Goal: Task Accomplishment & Management: Complete application form

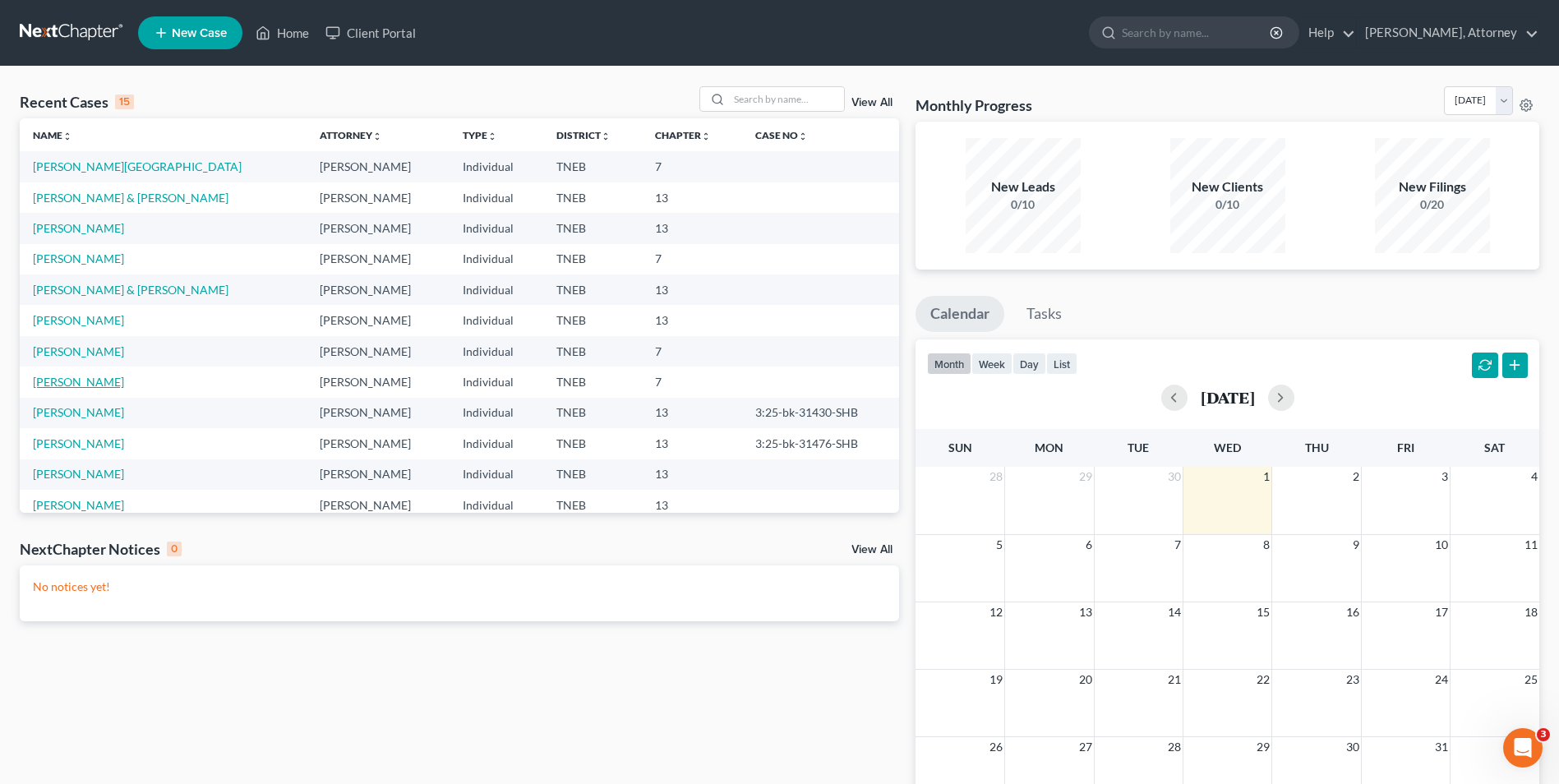
click at [74, 375] on link "[PERSON_NAME]" at bounding box center [79, 381] width 91 height 14
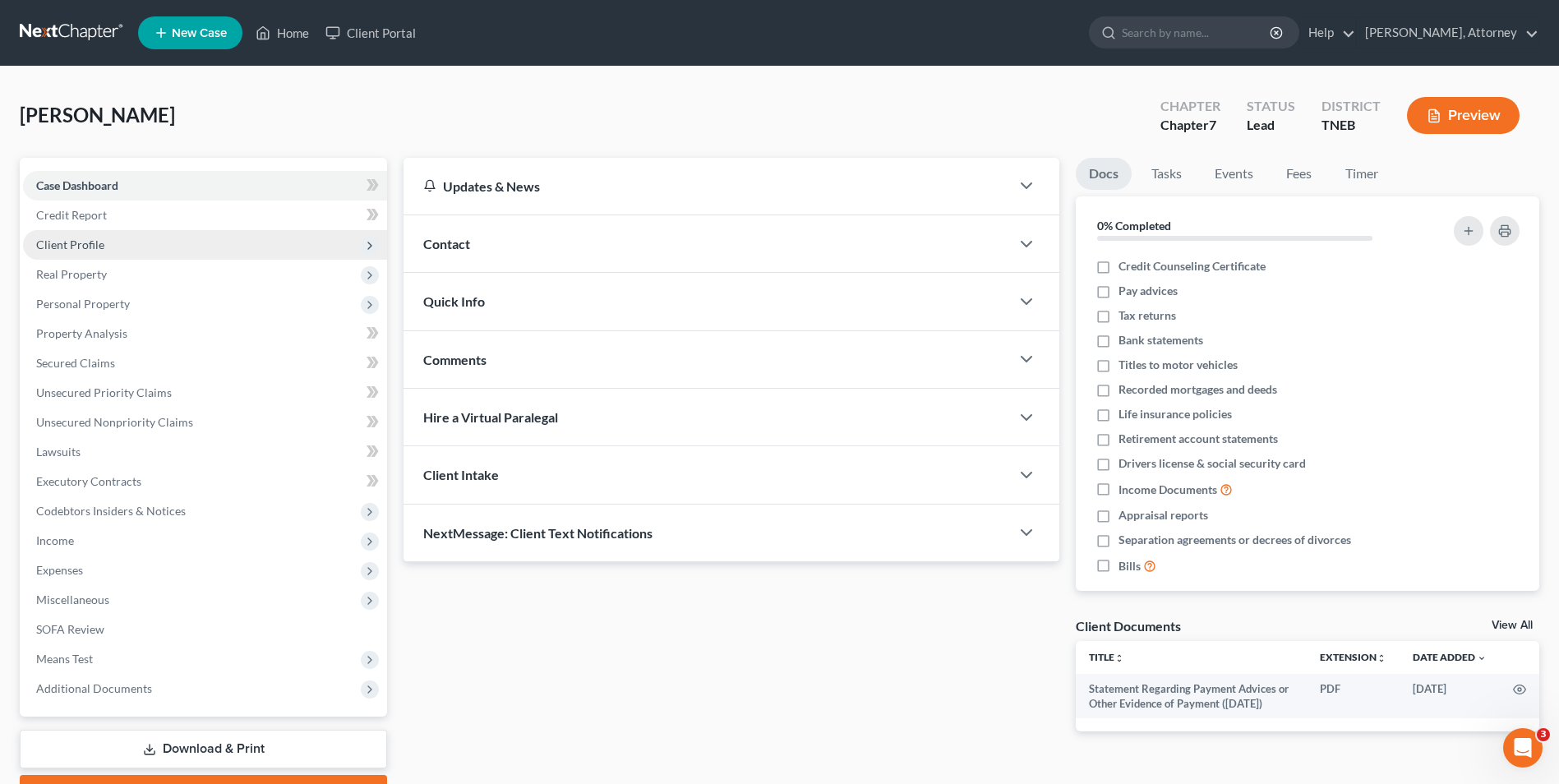
click at [82, 249] on span "Client Profile" at bounding box center [70, 244] width 69 height 14
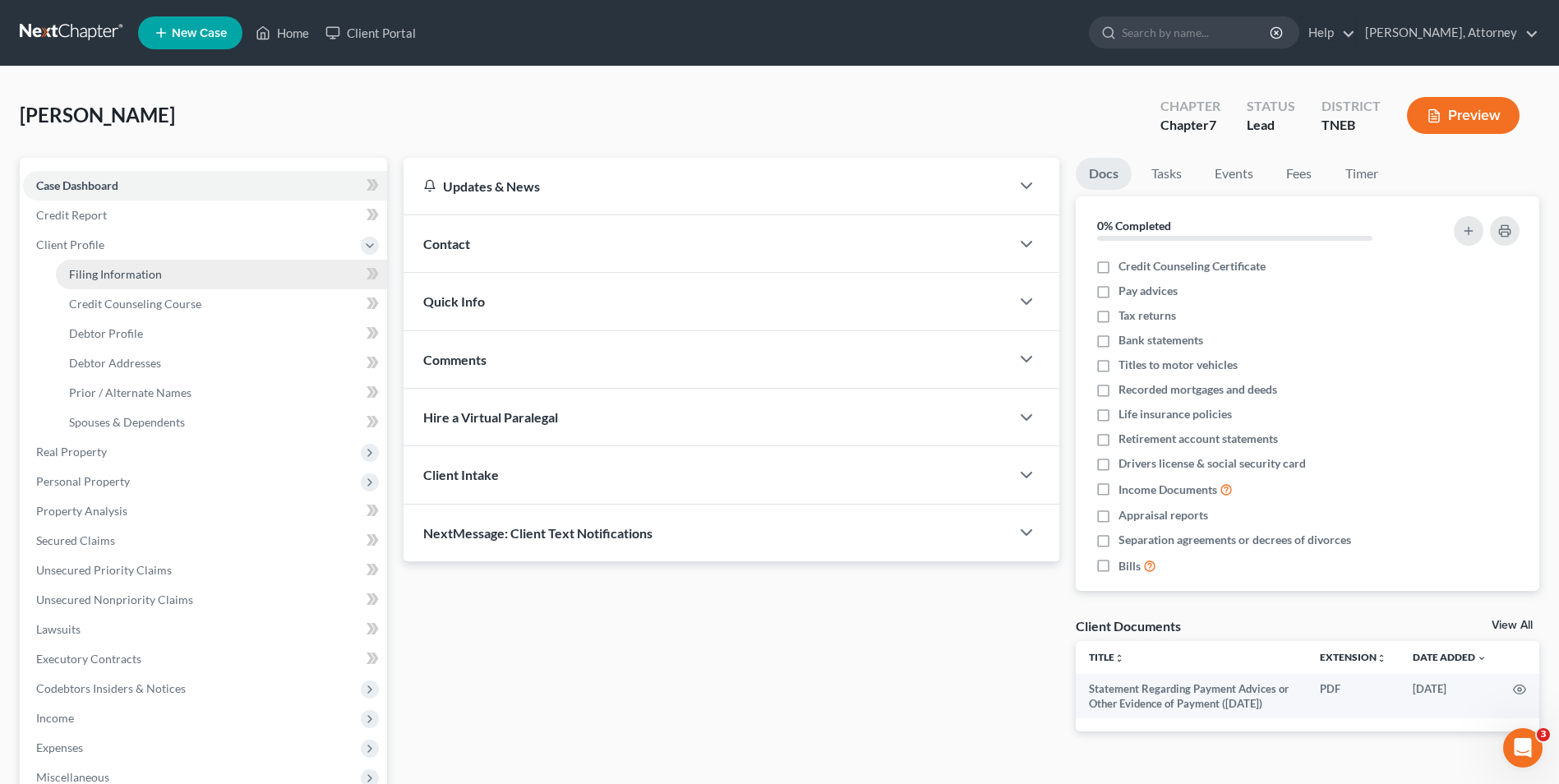
click at [93, 272] on span "Filing Information" at bounding box center [116, 274] width 93 height 14
select select "1"
select select "0"
select select "44"
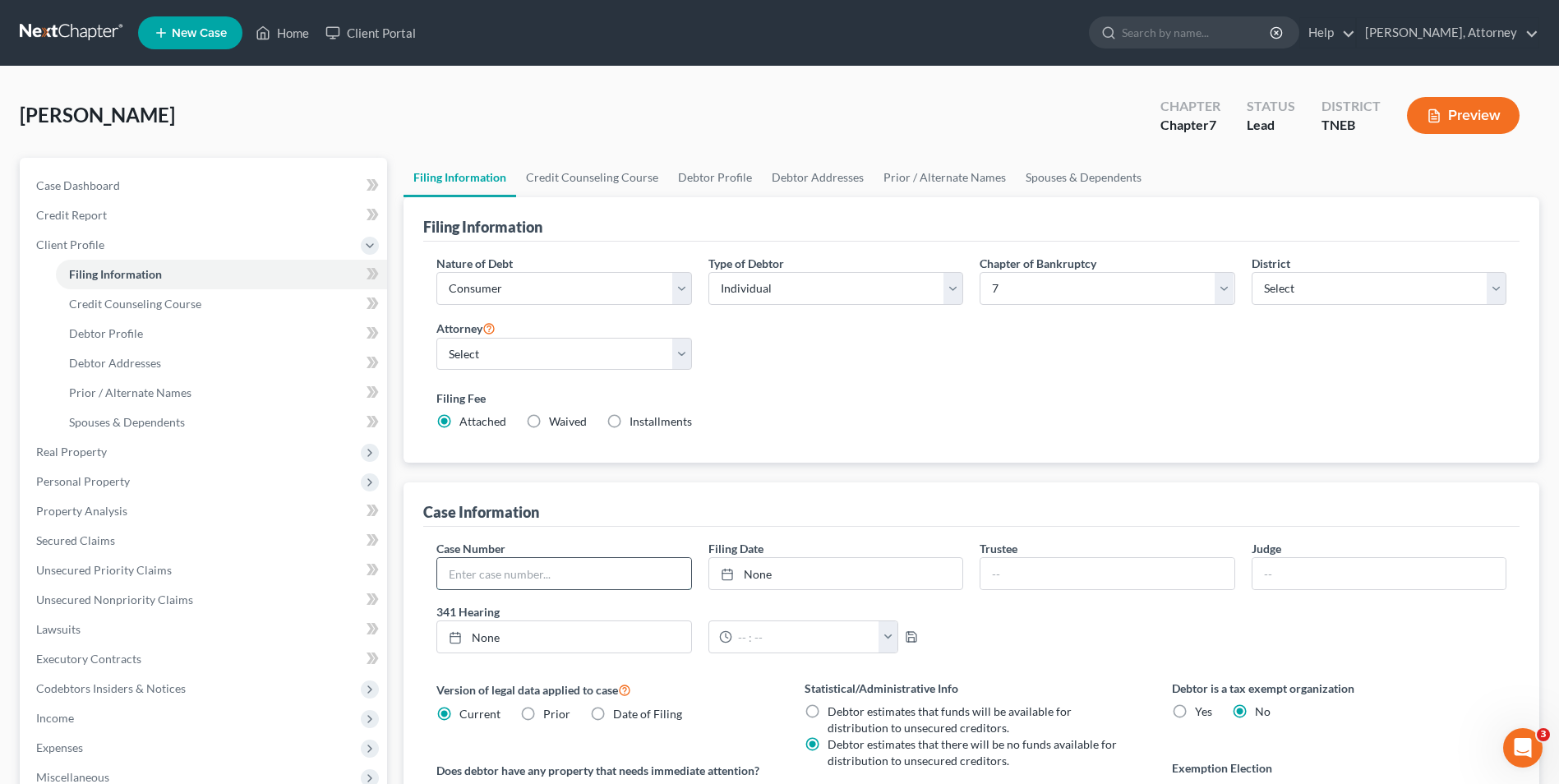
click at [486, 573] on input "text" at bounding box center [563, 573] width 253 height 31
type input "3:25-bk-31793-SHB"
click at [129, 607] on link "Unsecured Nonpriority Claims" at bounding box center [205, 600] width 364 height 30
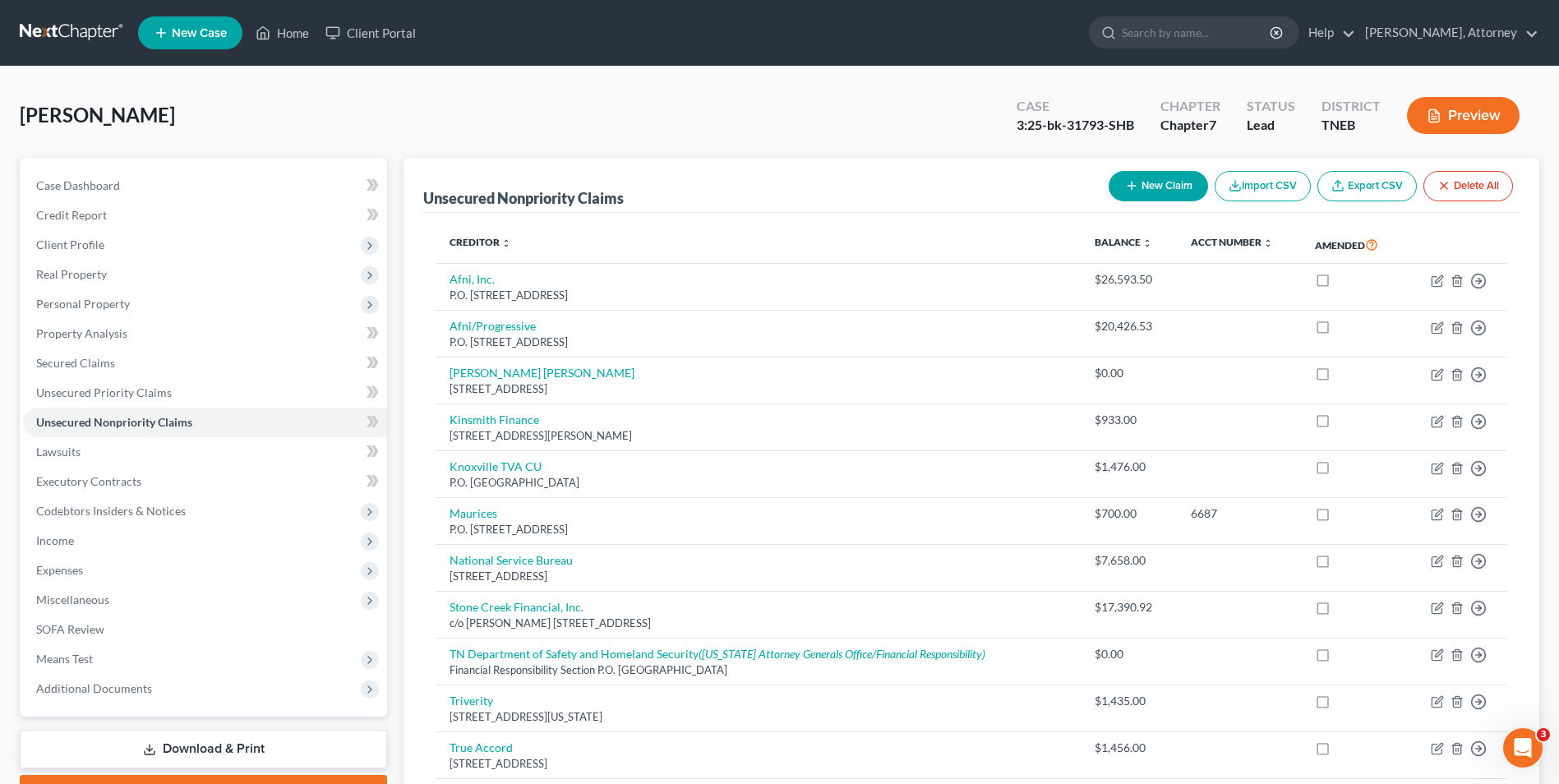
click at [1145, 185] on button "New Claim" at bounding box center [1158, 186] width 100 height 30
select select "0"
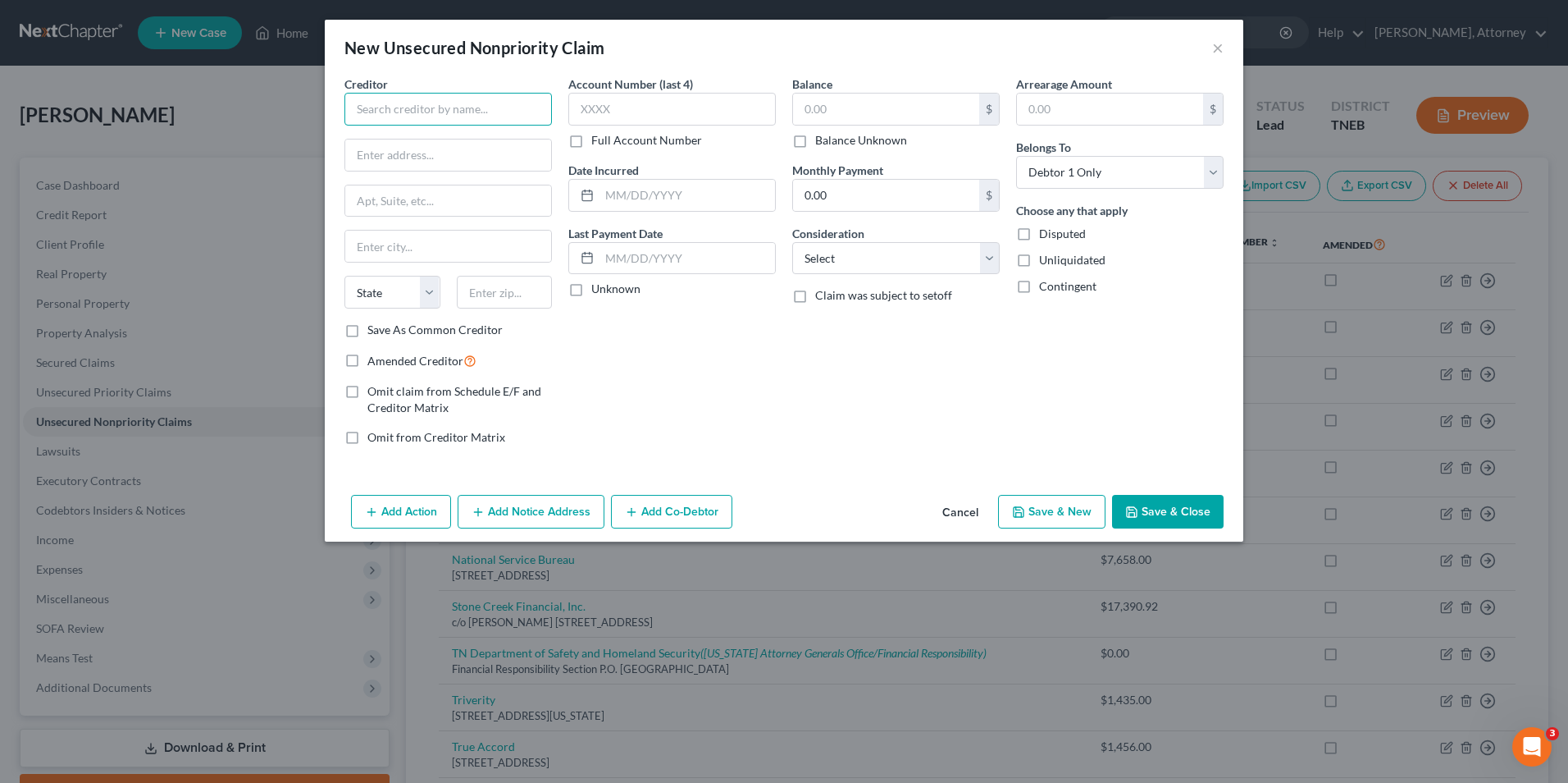
click at [475, 112] on input "text" at bounding box center [448, 109] width 208 height 33
type input "[PERSON_NAME]"
type input "[STREET_ADDRESS][PERSON_NAME]"
type input "Elizabethton"
select select "44"
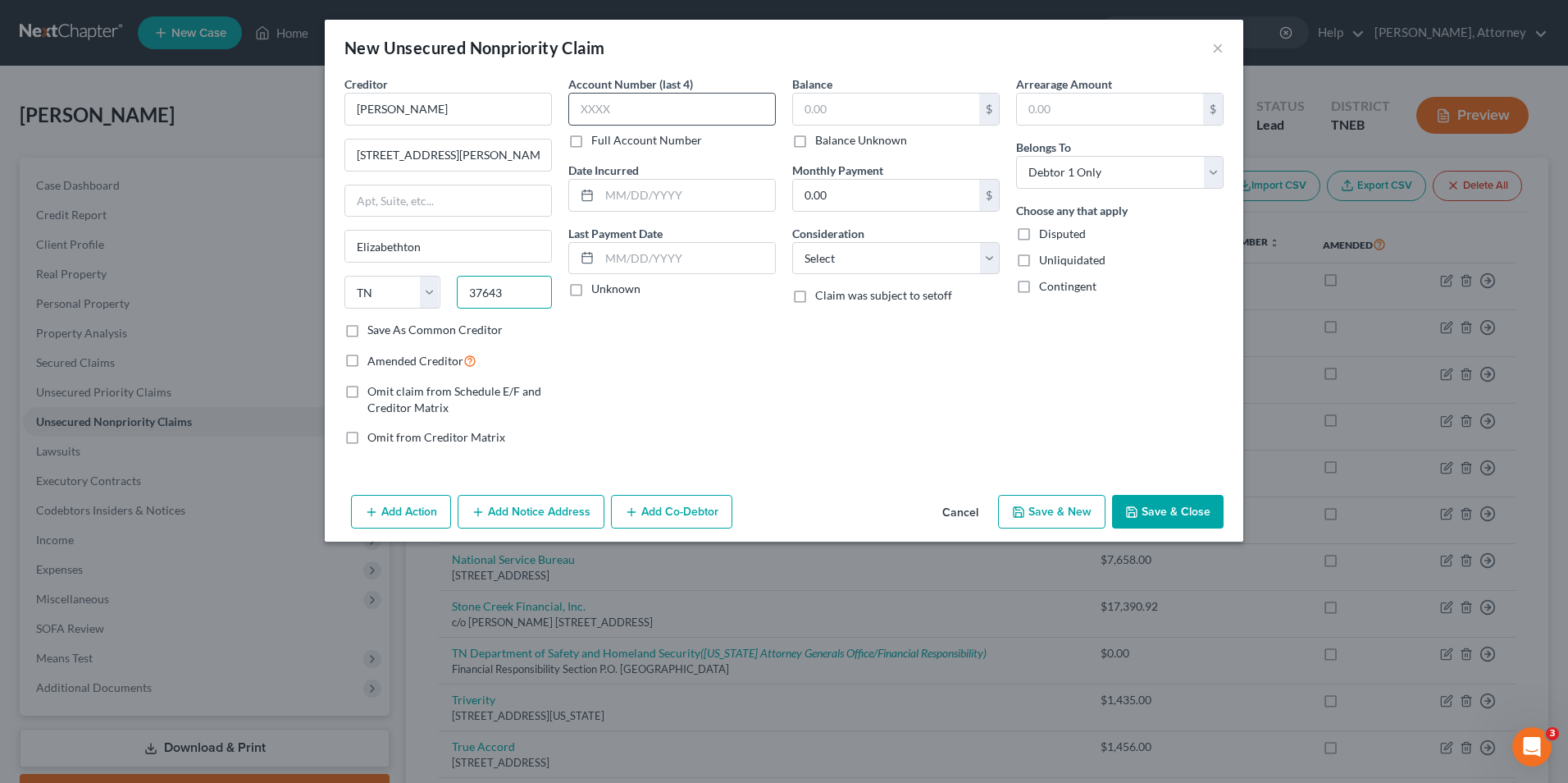
type input "37643"
click at [632, 101] on input "text" at bounding box center [672, 109] width 208 height 33
type input "6"
click at [1039, 234] on label "Disputed" at bounding box center [1062, 233] width 46 height 16
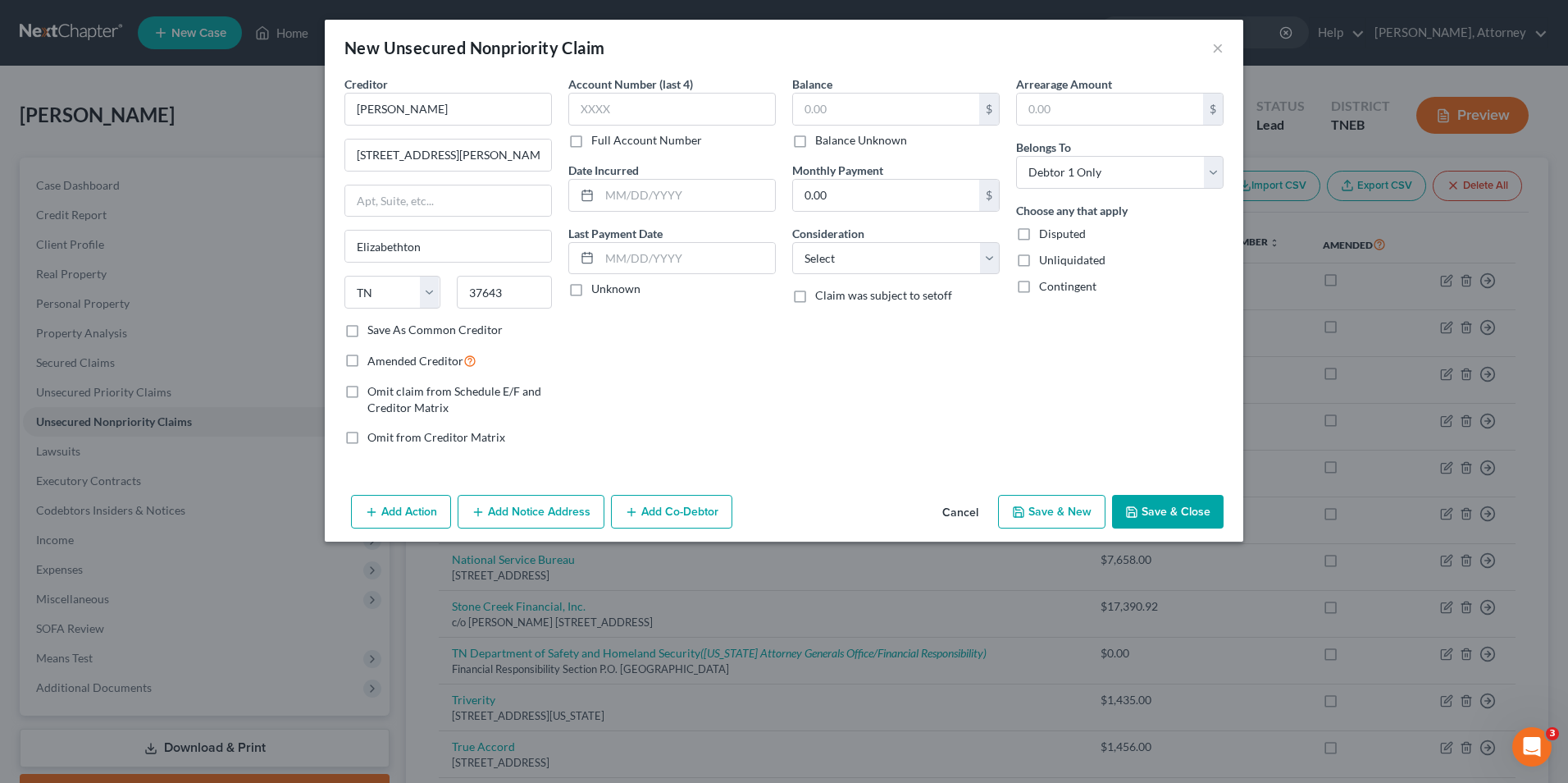
click at [1046, 234] on input "Disputed" at bounding box center [1051, 231] width 11 height 11
checkbox input "true"
click at [958, 255] on select "Select Cable / Satellite Services Collection Agency Credit Card Debt Debt Couns…" at bounding box center [896, 258] width 208 height 33
select select "14"
click at [792, 242] on select "Select Cable / Satellite Services Collection Agency Credit Card Debt Debt Couns…" at bounding box center [896, 258] width 208 height 33
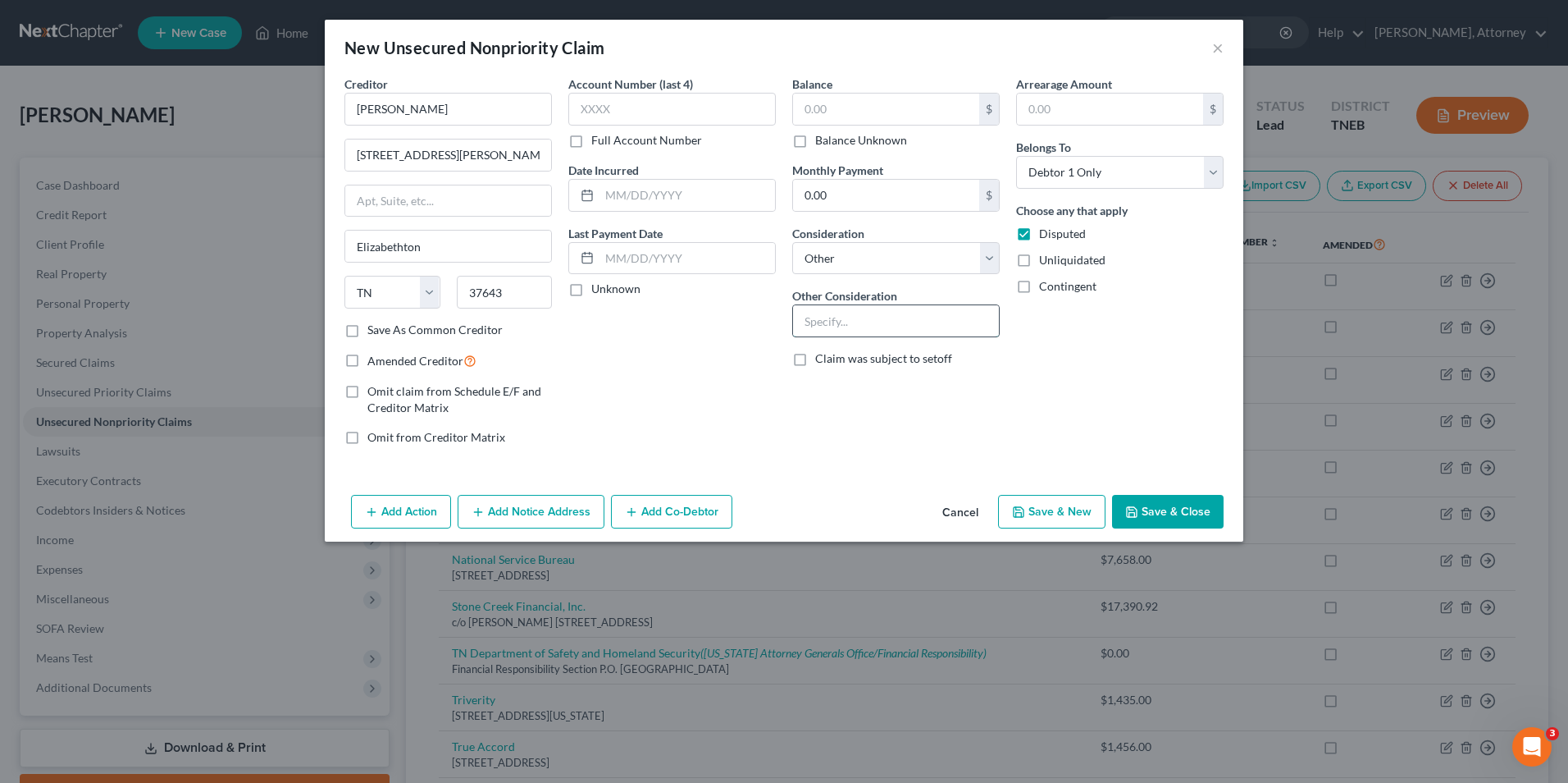
click at [822, 318] on input "text" at bounding box center [896, 320] width 206 height 31
type input "other"
click at [1087, 515] on button "Save & New" at bounding box center [1051, 512] width 107 height 35
select select "0"
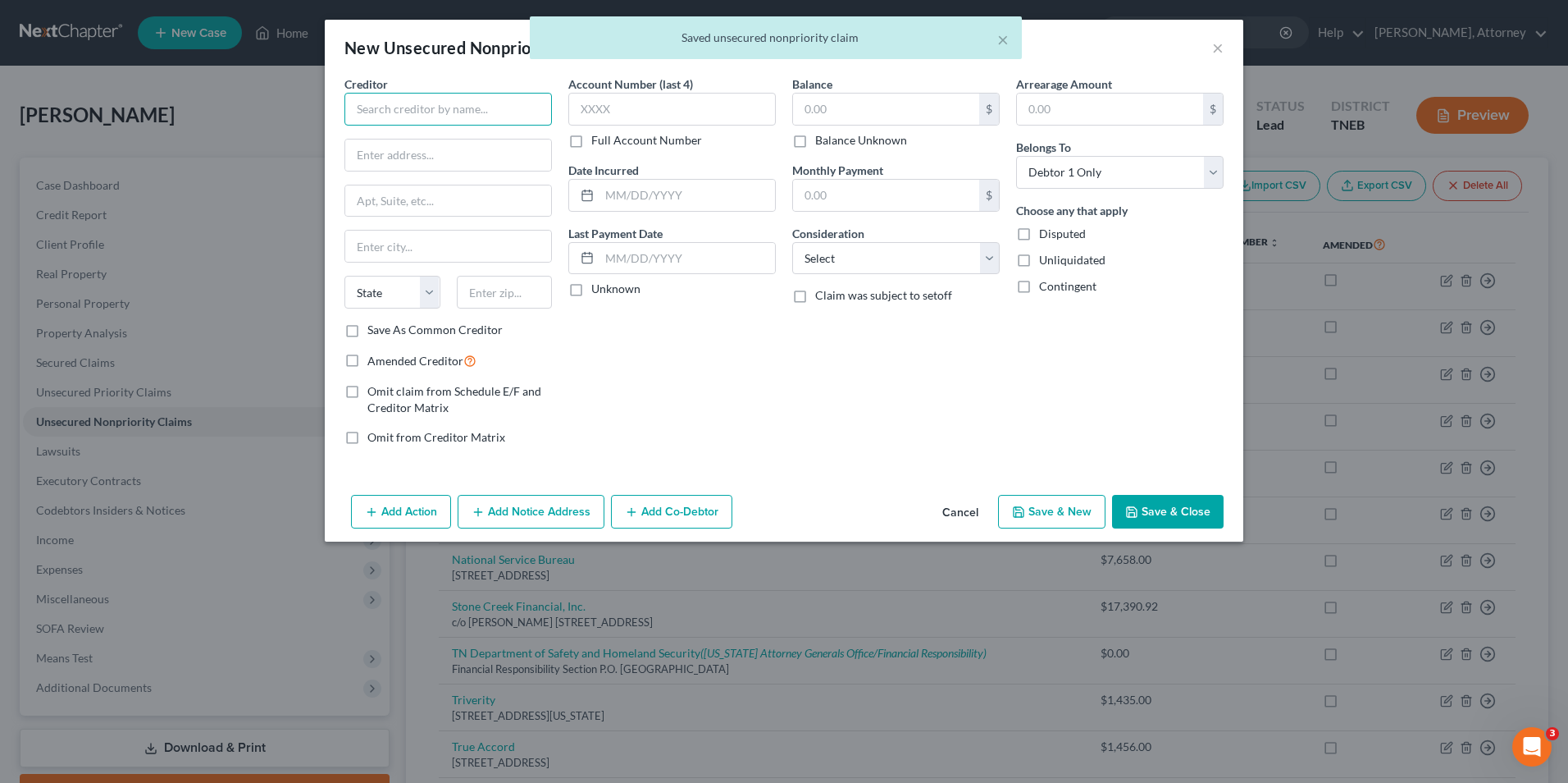
click at [487, 115] on input "text" at bounding box center [448, 109] width 208 height 33
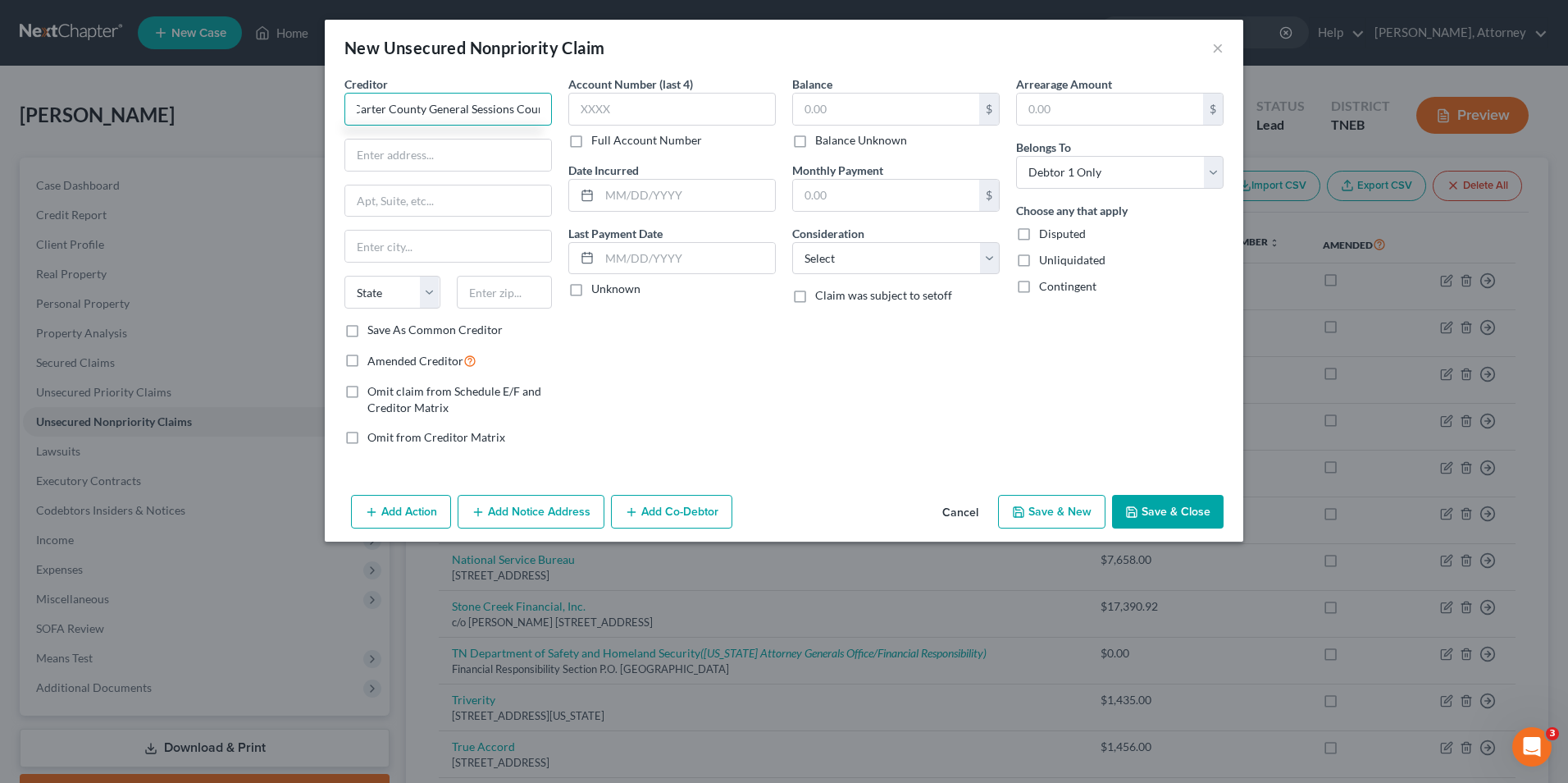
scroll to position [0, 8]
type input "Carter County General Sessions Court"
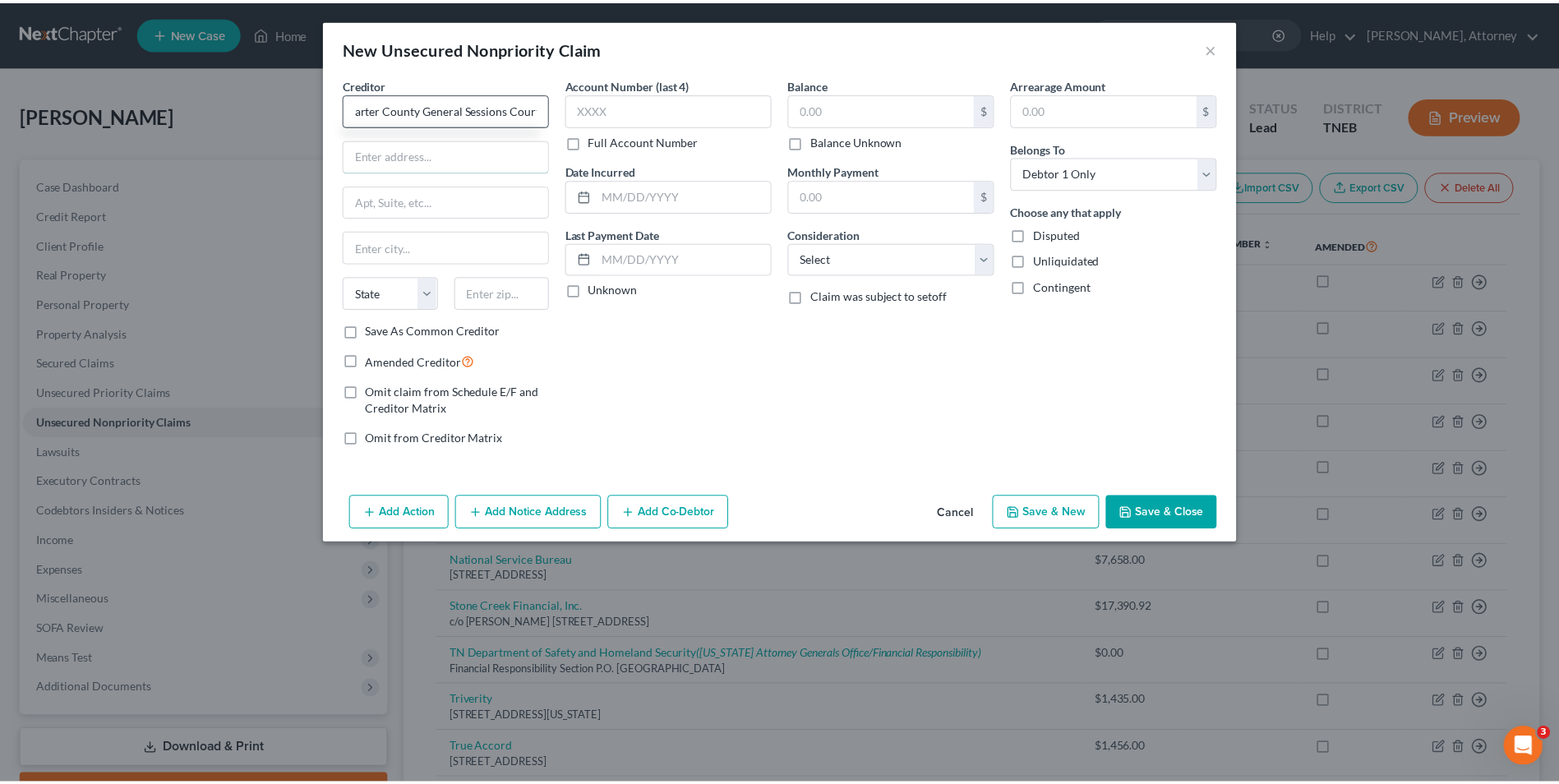
scroll to position [0, 0]
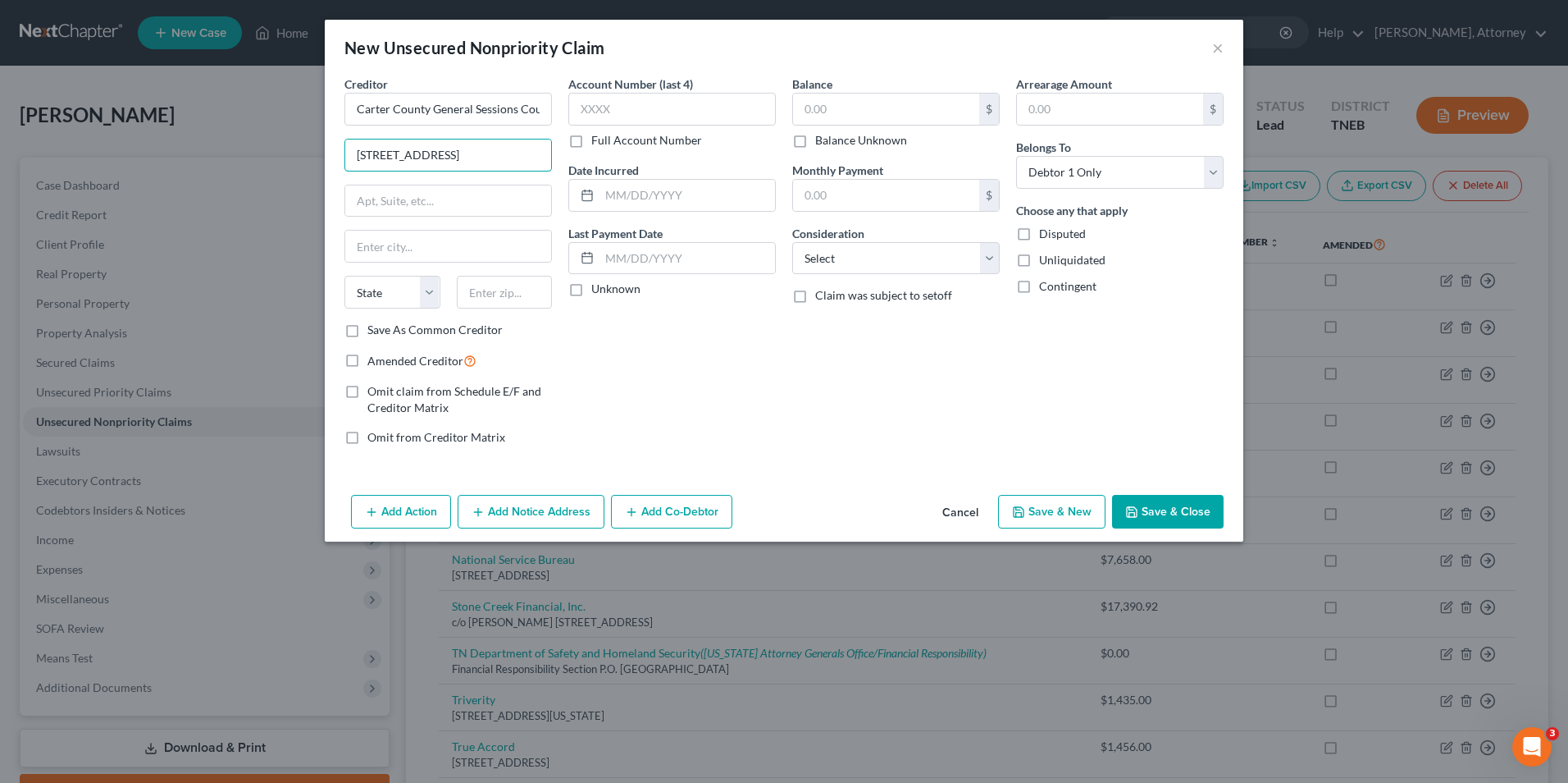
type input "[STREET_ADDRESS]"
type input "Elizabethton"
select select "44"
type input "37643"
click at [656, 200] on input "text" at bounding box center [687, 195] width 176 height 31
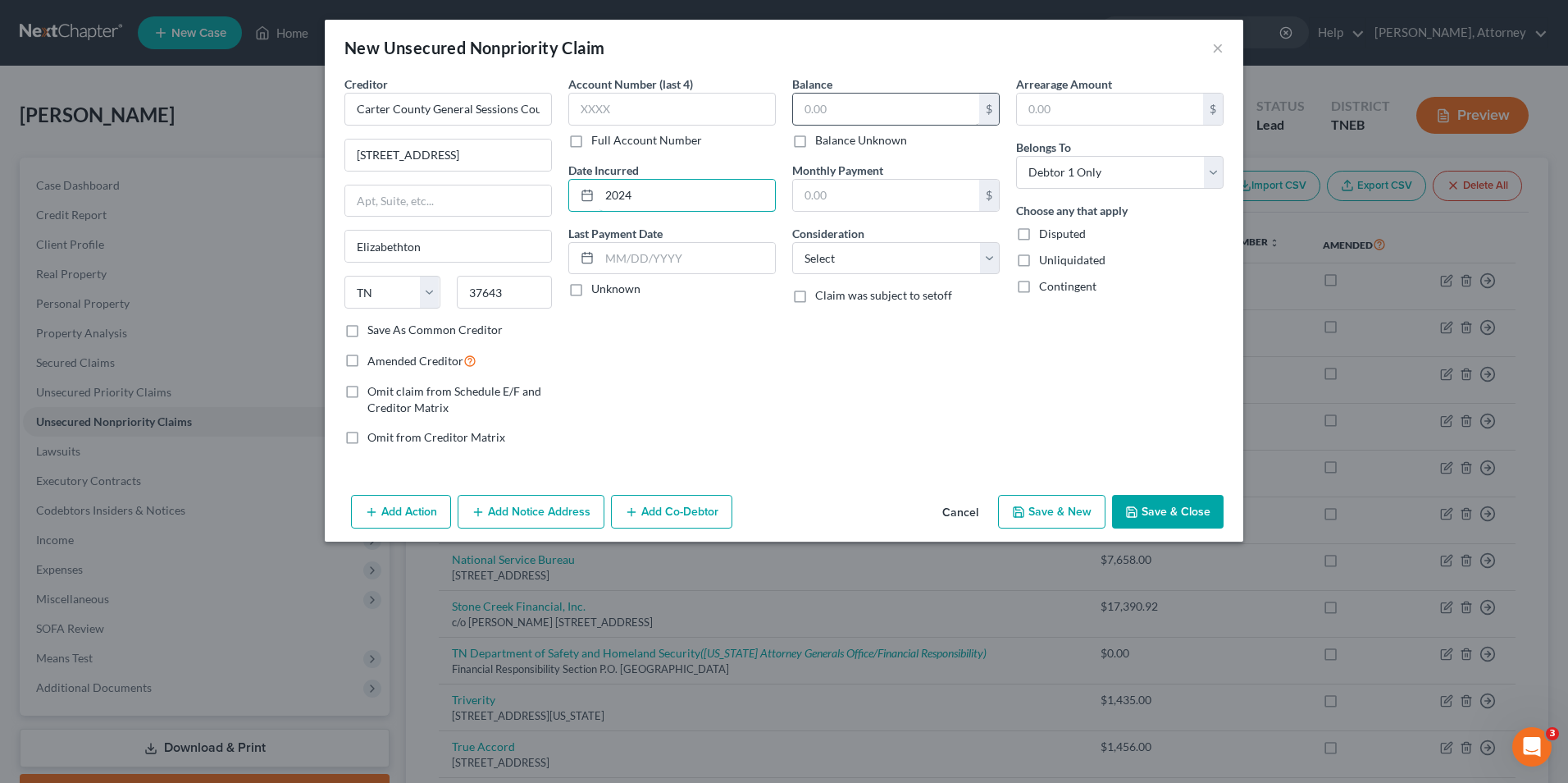
type input "2024"
click at [841, 103] on input "text" at bounding box center [886, 109] width 187 height 31
click at [850, 261] on select "Select Cable / Satellite Services Collection Agency Credit Card Debt Debt Couns…" at bounding box center [896, 258] width 208 height 33
select select "14"
click at [792, 242] on select "Select Cable / Satellite Services Collection Agency Credit Card Debt Debt Couns…" at bounding box center [896, 258] width 208 height 33
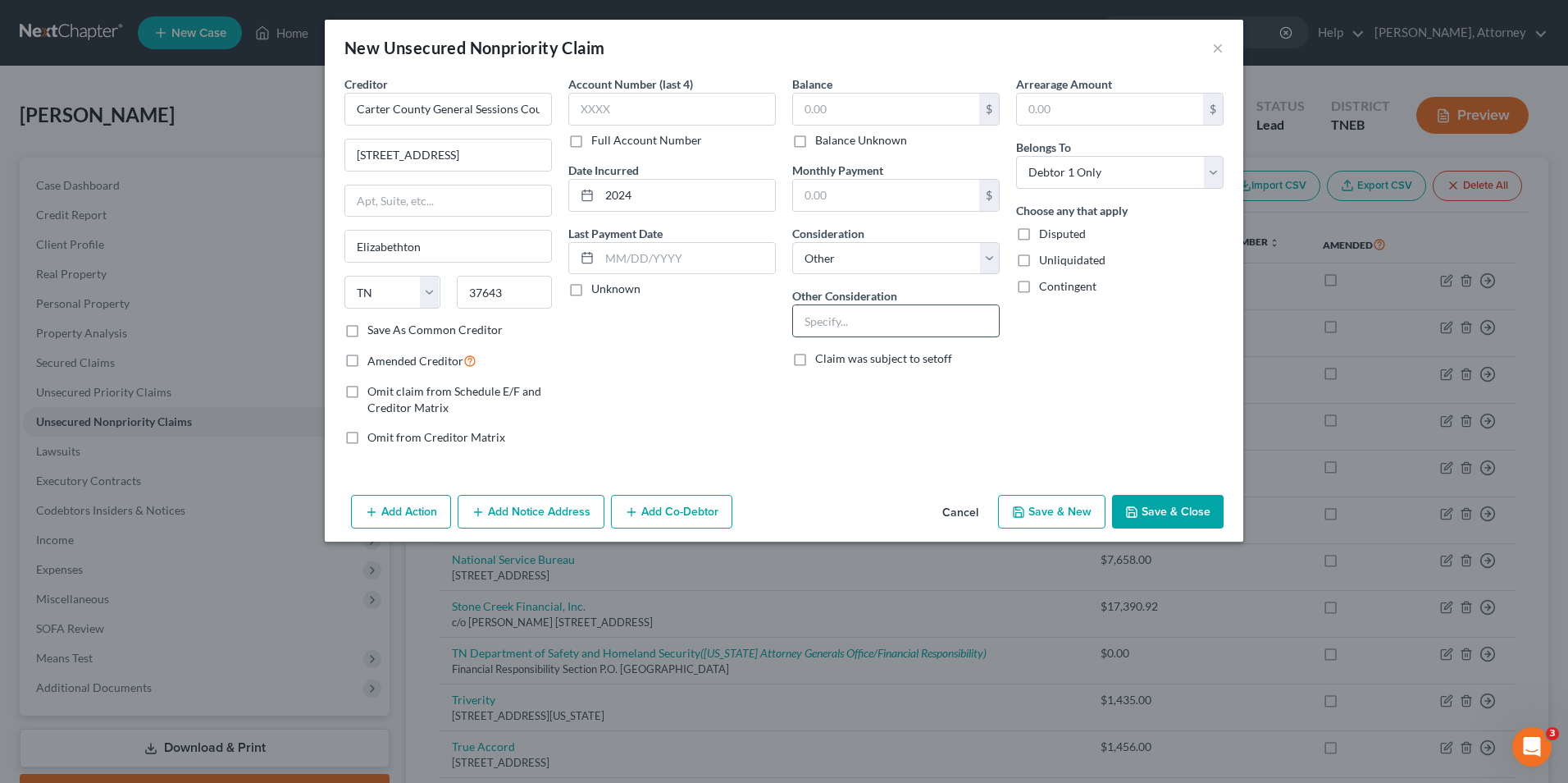
click at [848, 324] on input "text" at bounding box center [896, 320] width 206 height 31
type input "notice only"
click at [1164, 517] on button "Save & Close" at bounding box center [1168, 512] width 111 height 35
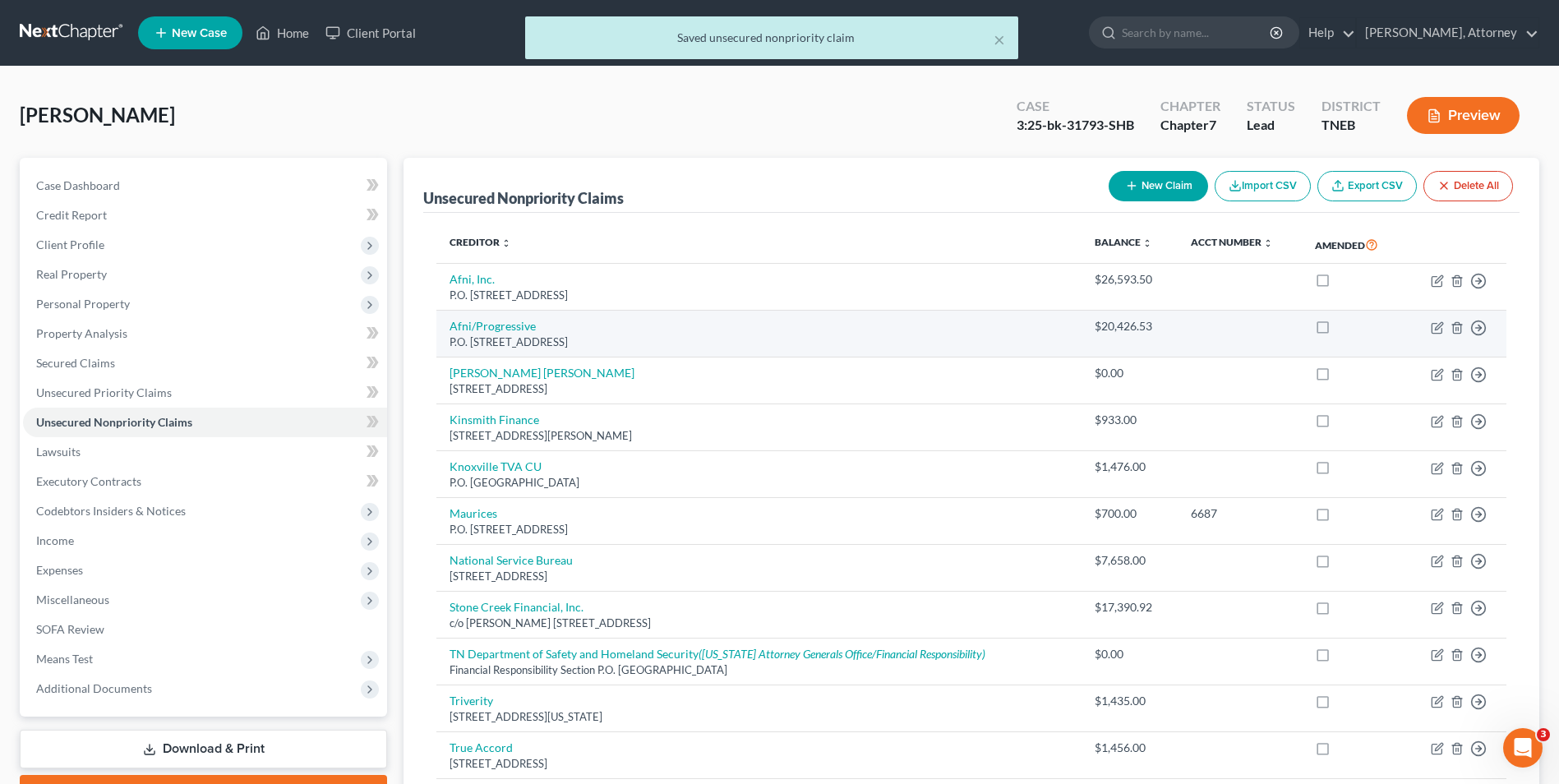
scroll to position [266, 0]
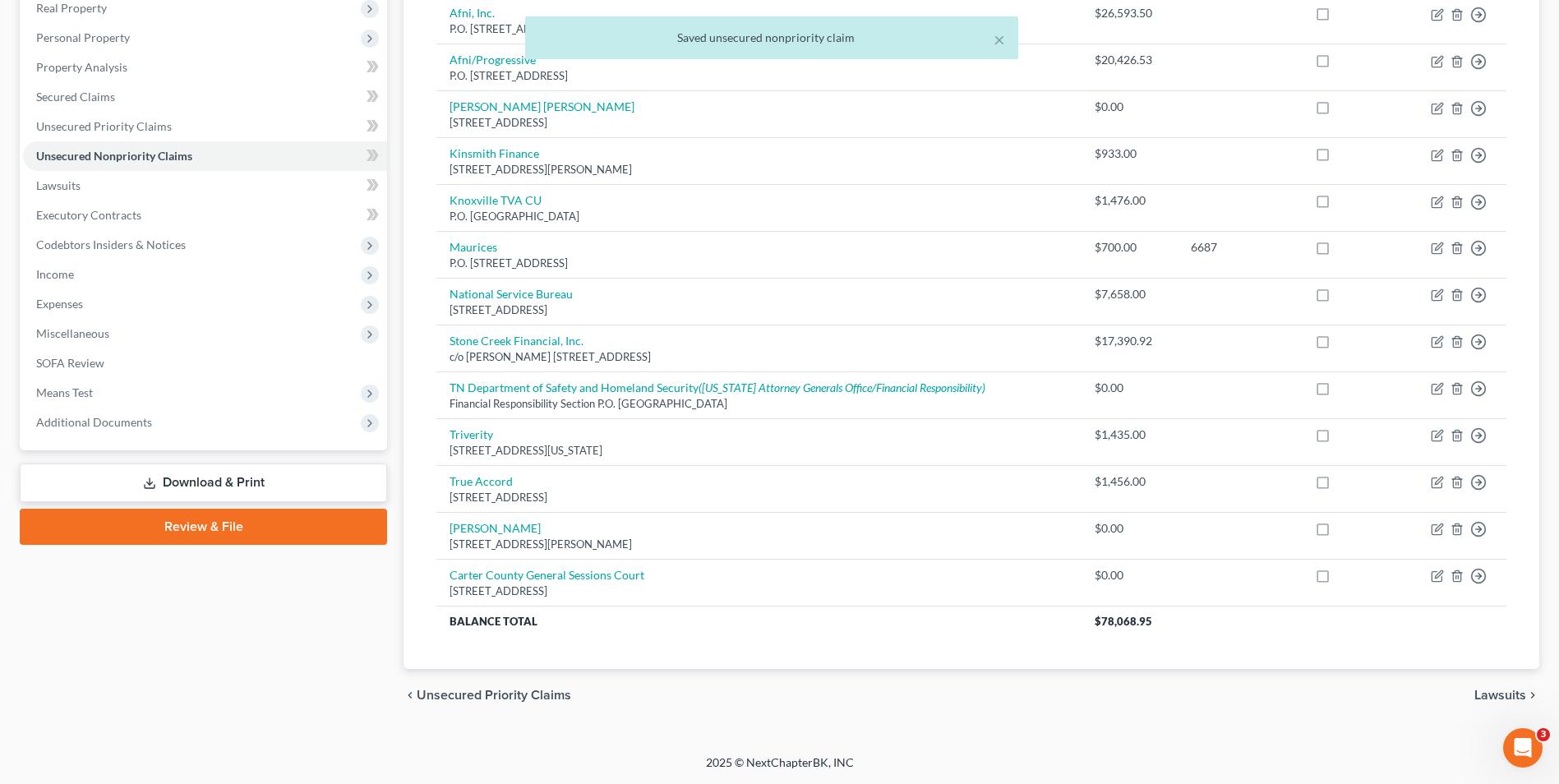
click at [233, 482] on link "Download & Print" at bounding box center [203, 483] width 367 height 39
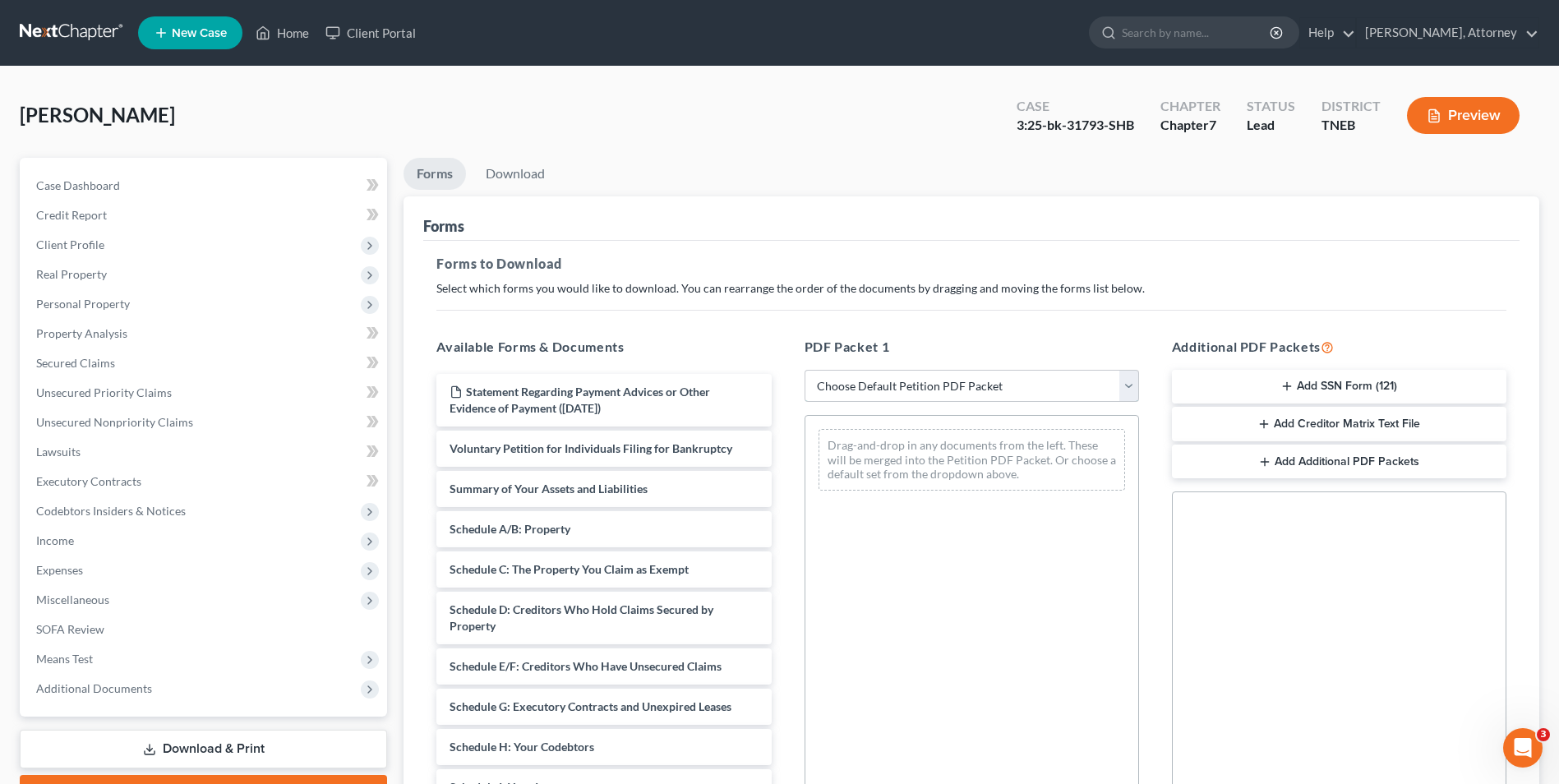
click at [873, 387] on select "Choose Default Petition PDF Packet Complete Bankruptcy Petition (all forms and …" at bounding box center [971, 386] width 334 height 33
select select "2"
click at [804, 370] on select "Choose Default Petition PDF Packet Complete Bankruptcy Petition (all forms and …" at bounding box center [971, 386] width 334 height 33
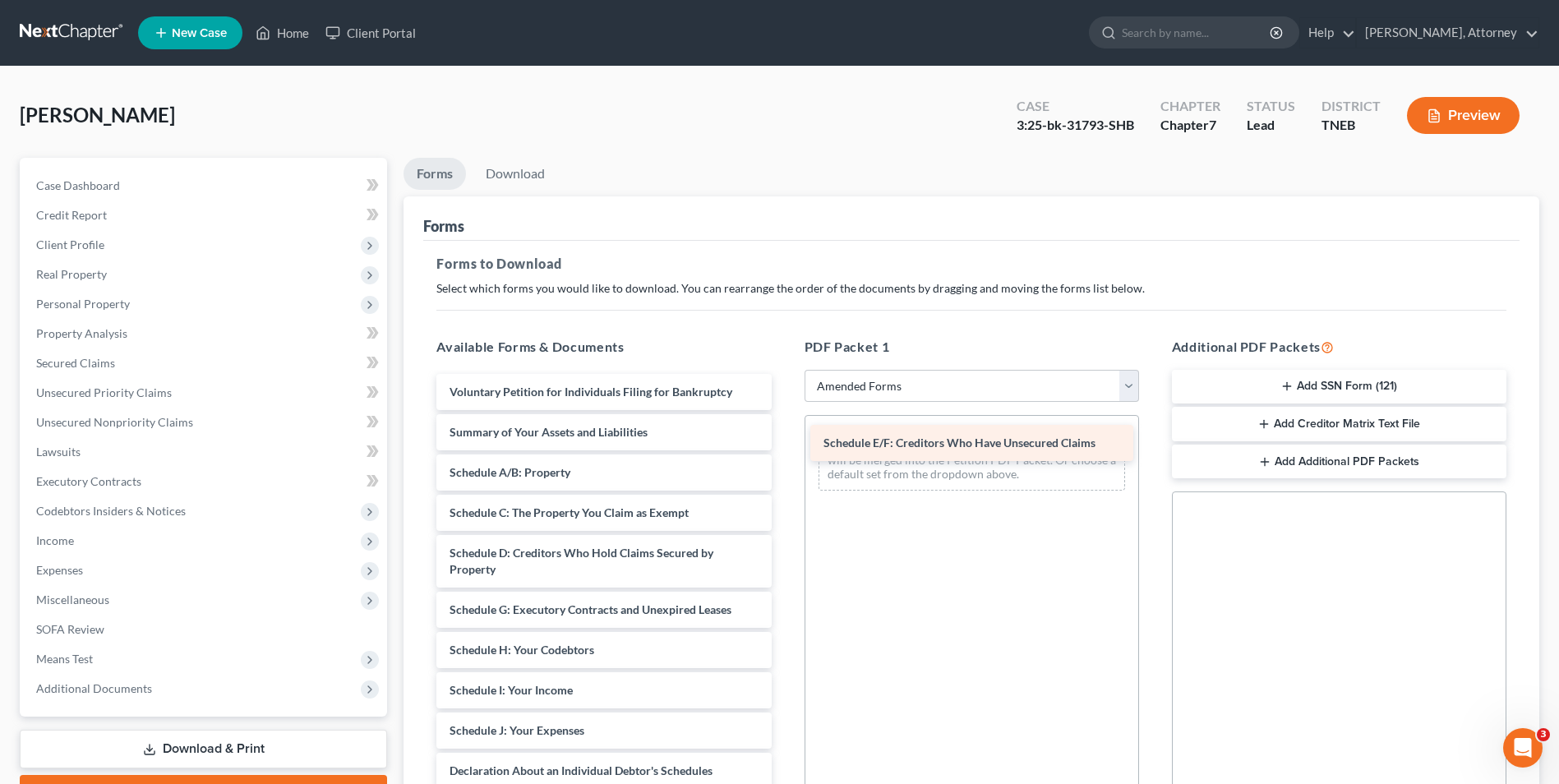
drag, startPoint x: 489, startPoint y: 613, endPoint x: 863, endPoint y: 446, distance: 409.6
click at [784, 446] on div "Schedule E/F: Creditors Who Have Unsecured Claims Voluntary Petition for Indivi…" at bounding box center [603, 754] width 360 height 762
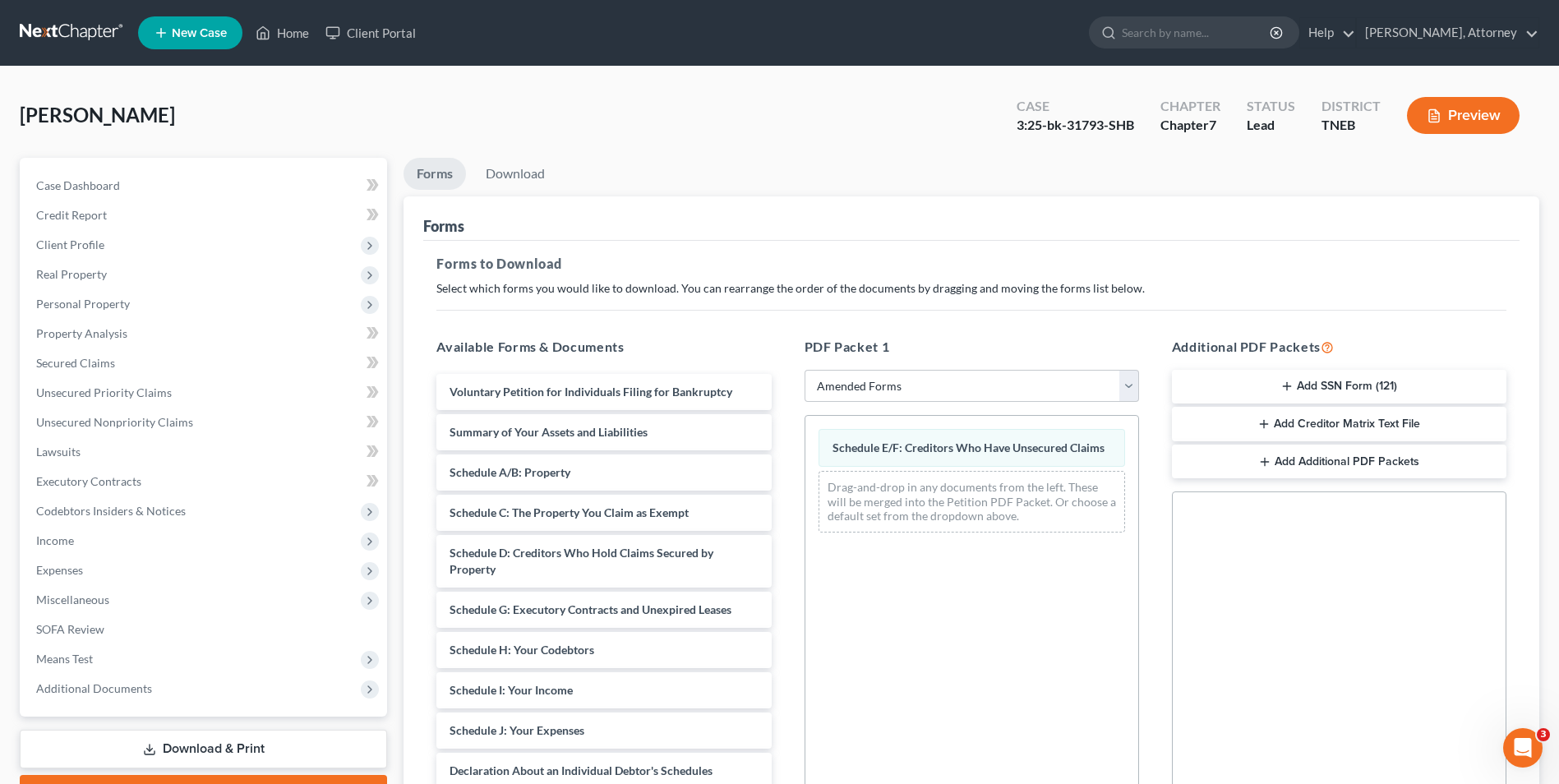
scroll to position [231, 0]
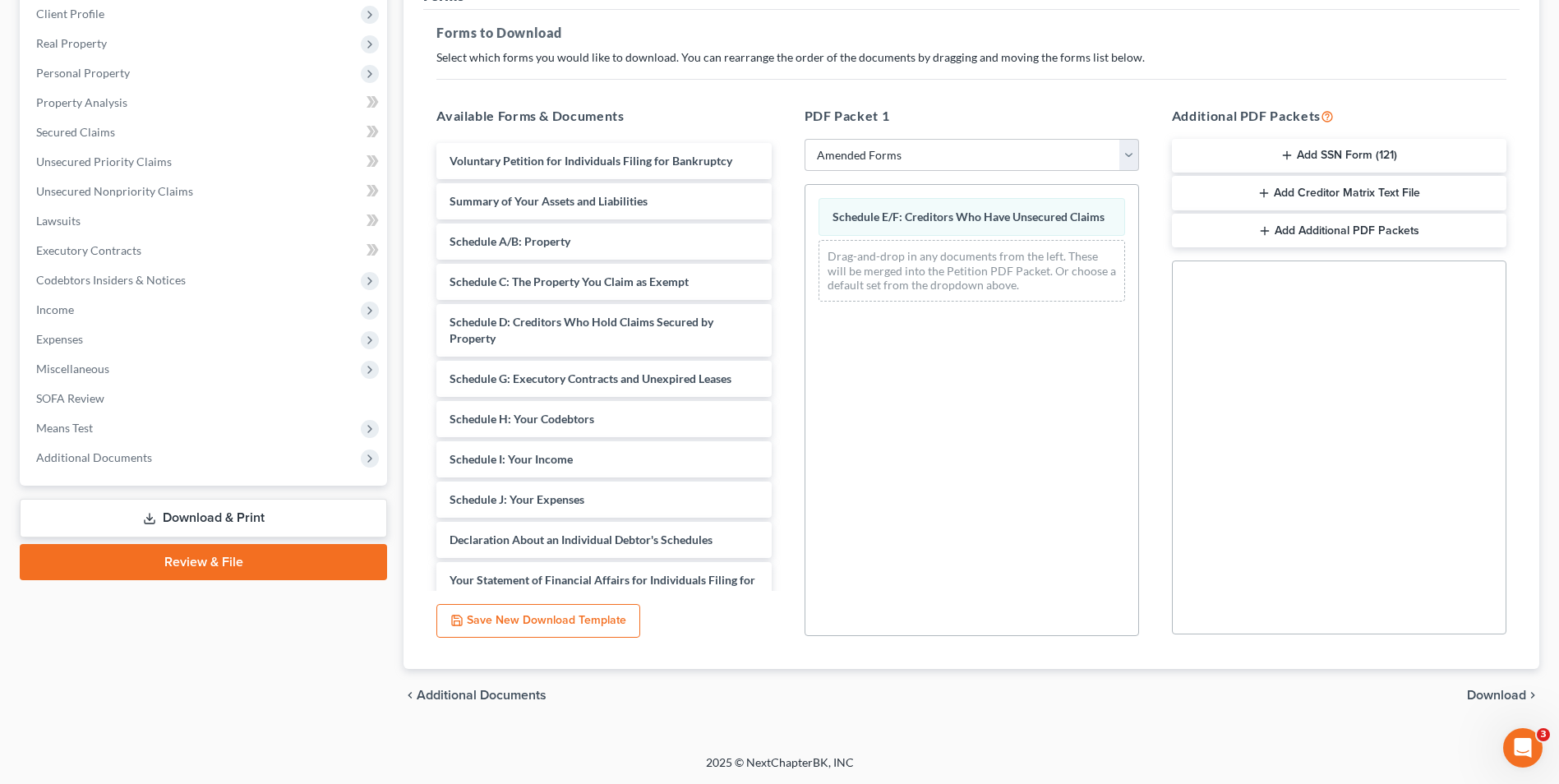
click at [1501, 691] on span "Download" at bounding box center [1496, 695] width 59 height 14
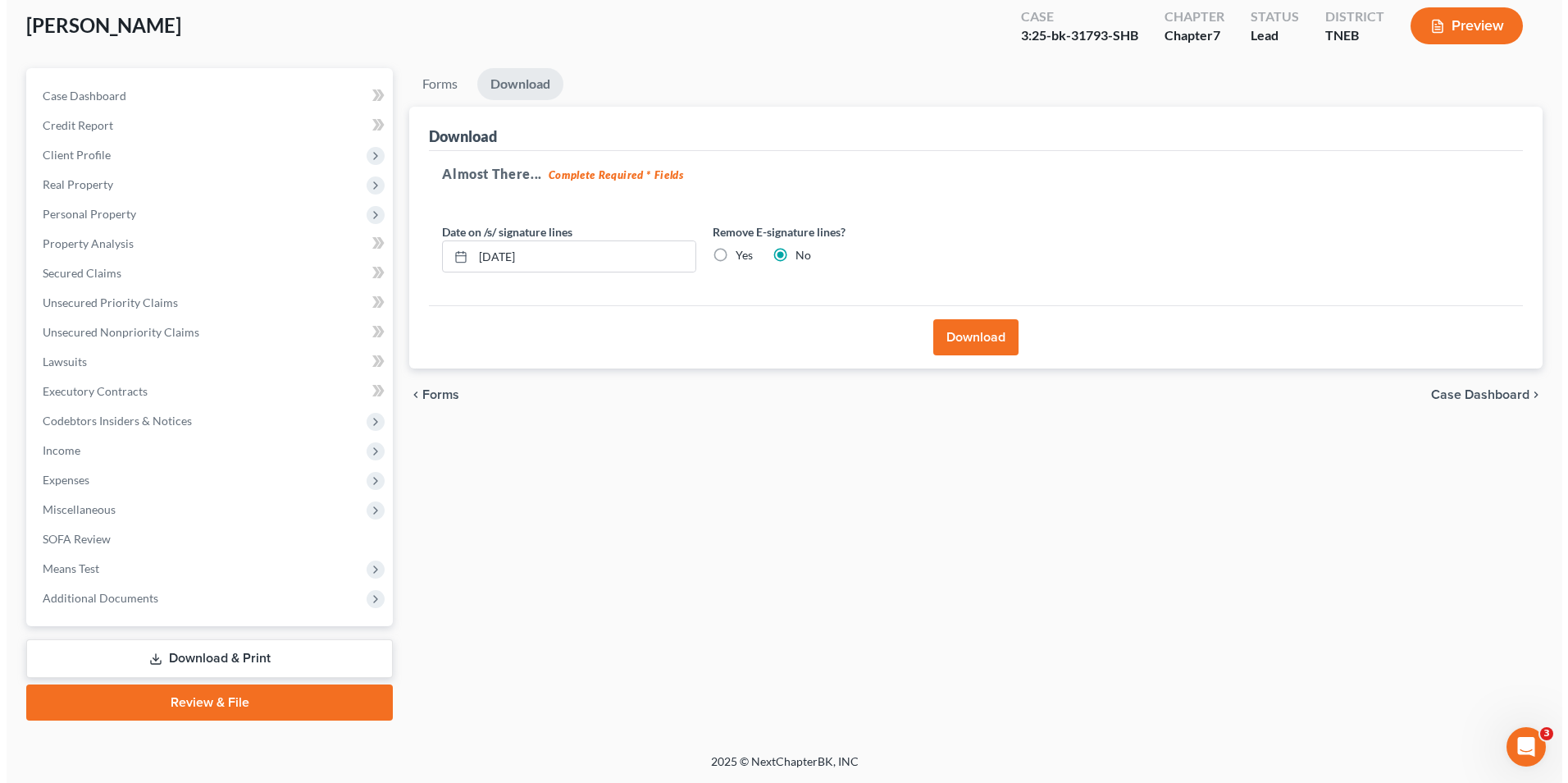
scroll to position [90, 0]
click at [974, 346] on button "Download" at bounding box center [969, 337] width 85 height 36
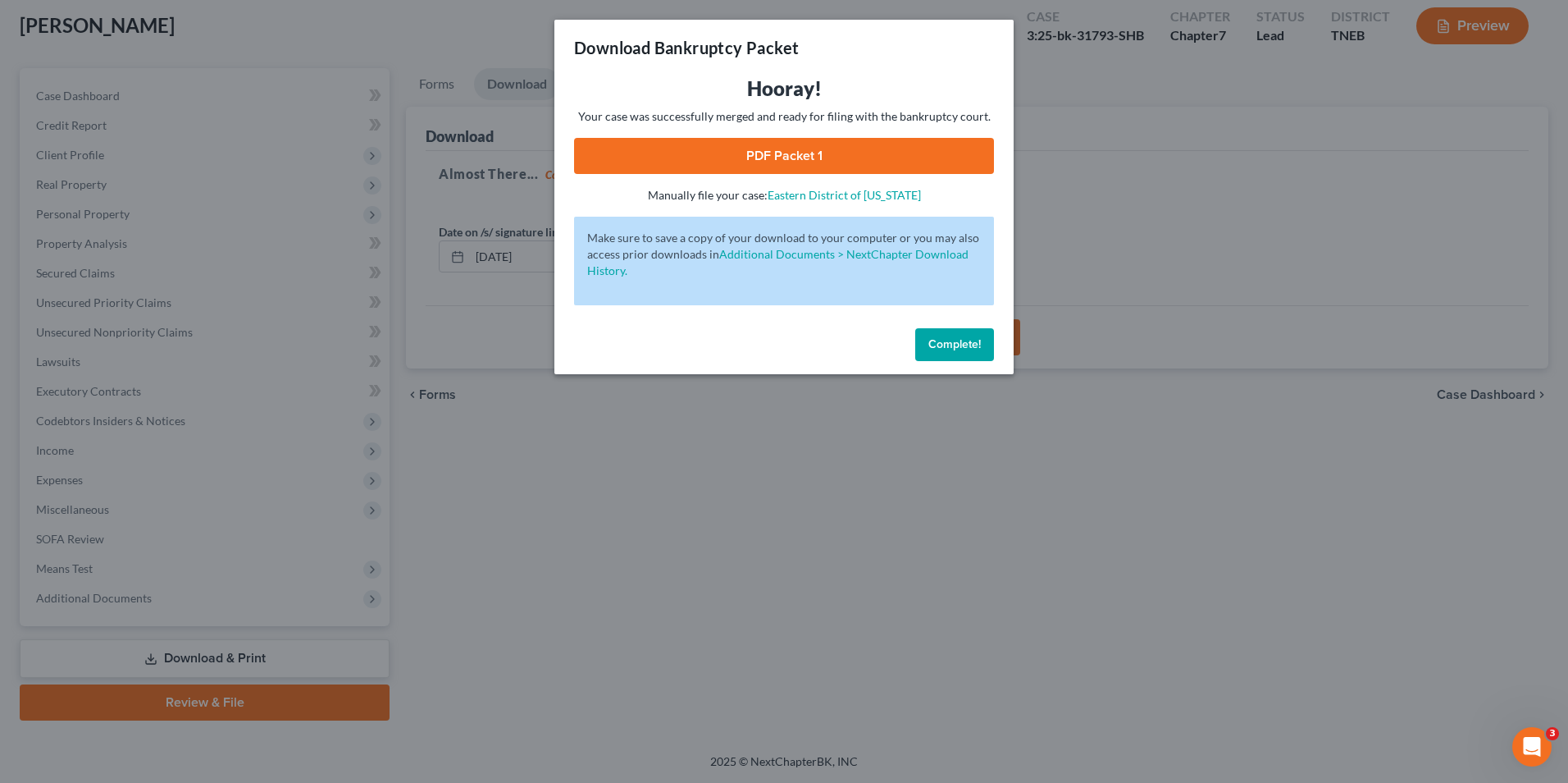
click at [840, 162] on link "PDF Packet 1" at bounding box center [784, 155] width 420 height 36
